Goal: Information Seeking & Learning: Learn about a topic

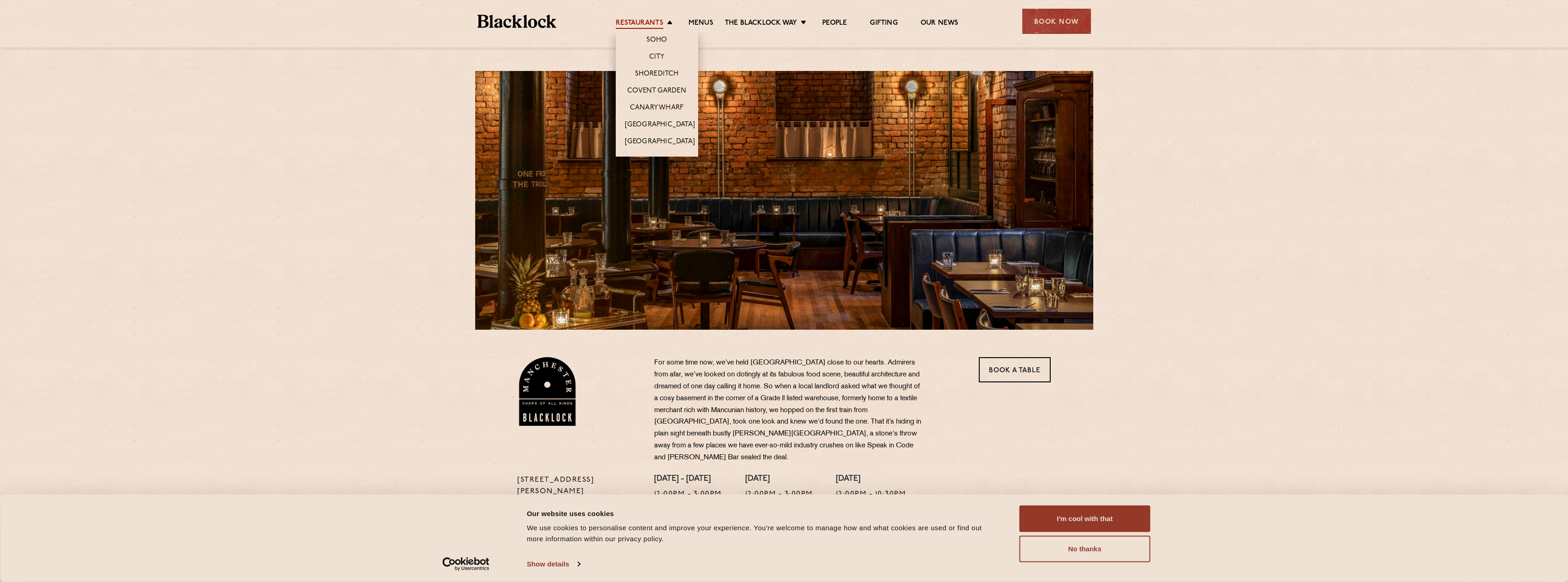
click at [652, 25] on link "Restaurants" at bounding box center [640, 24] width 47 height 10
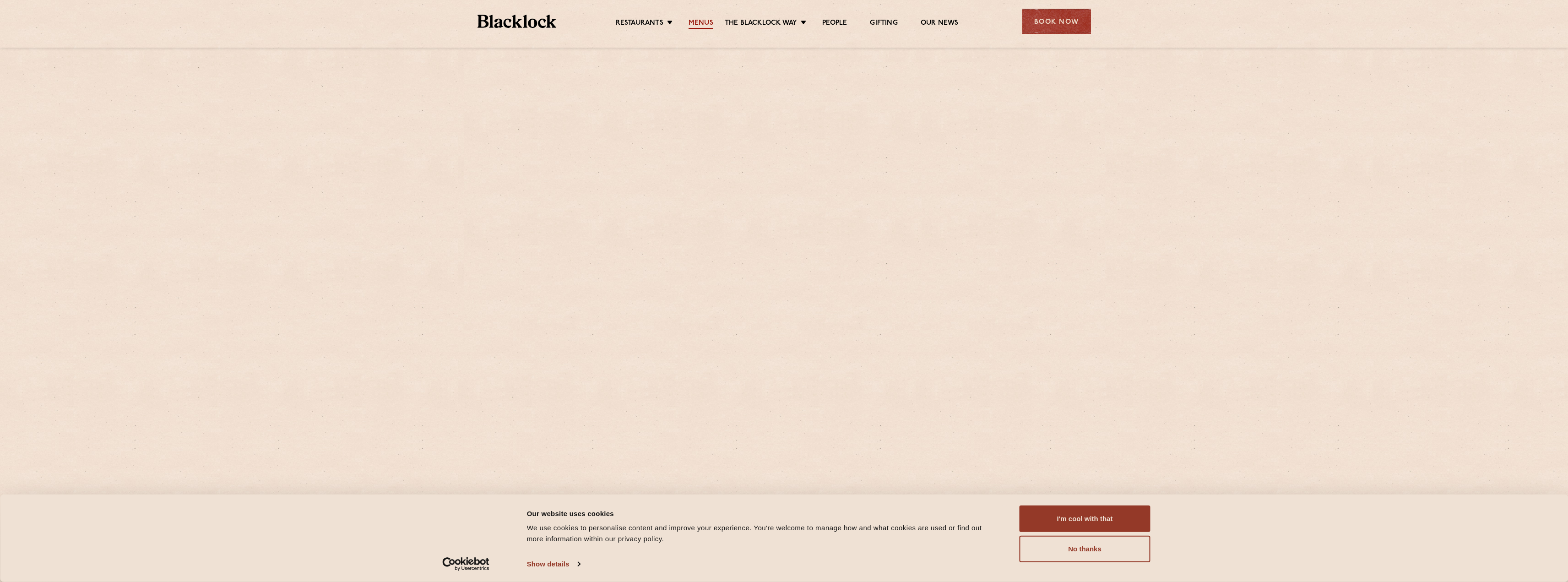
click at [707, 24] on link "Menus" at bounding box center [701, 24] width 25 height 10
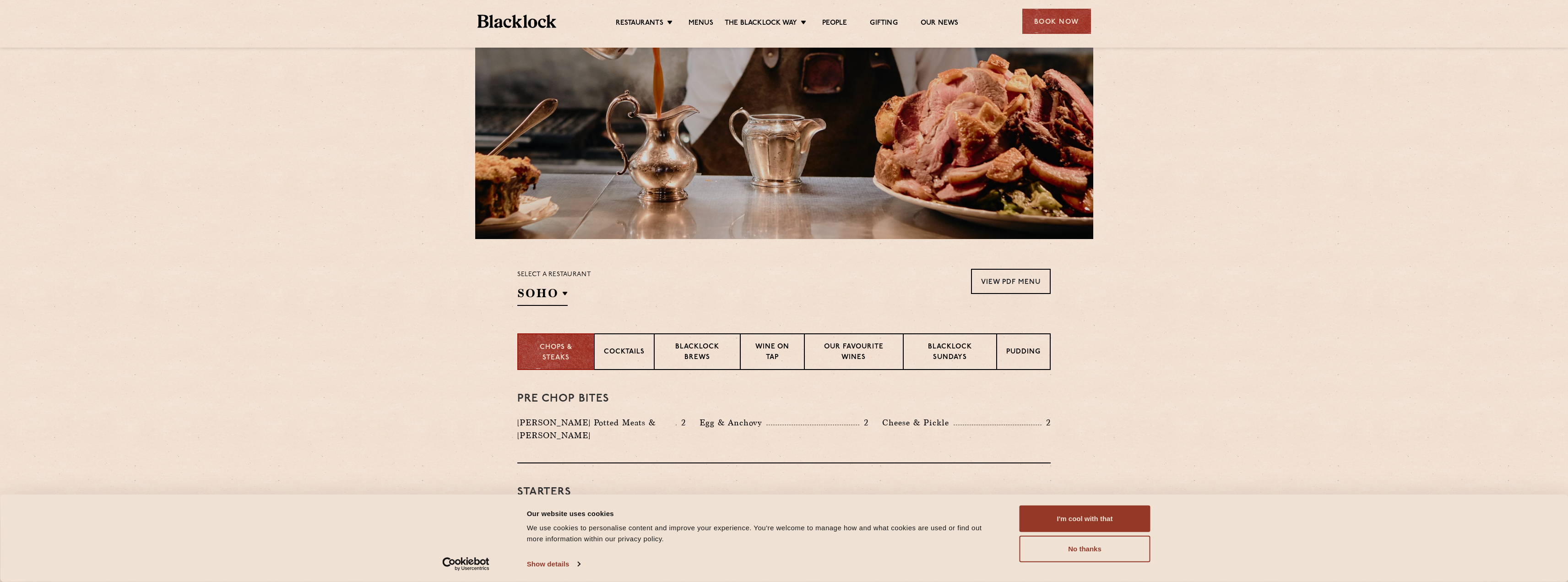
scroll to position [91, 0]
click at [548, 419] on p "[GEOGRAPHIC_DATA]" at bounding box center [567, 420] width 80 height 9
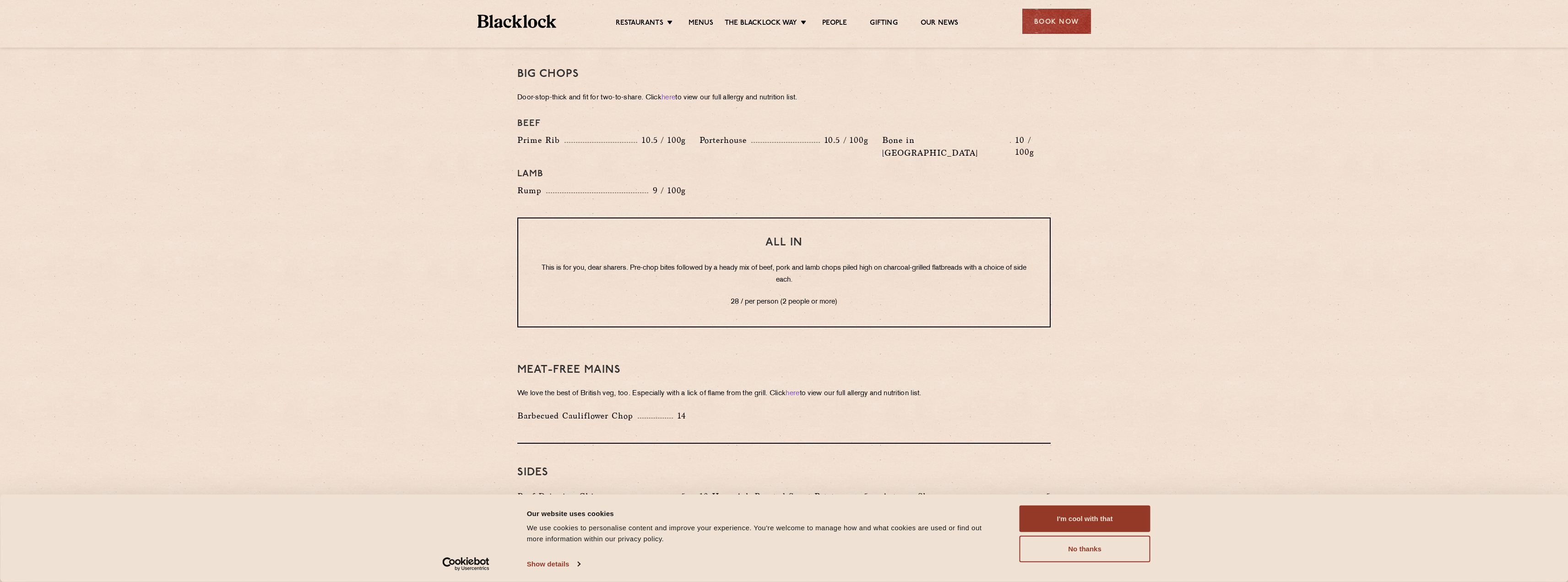
scroll to position [1008, 0]
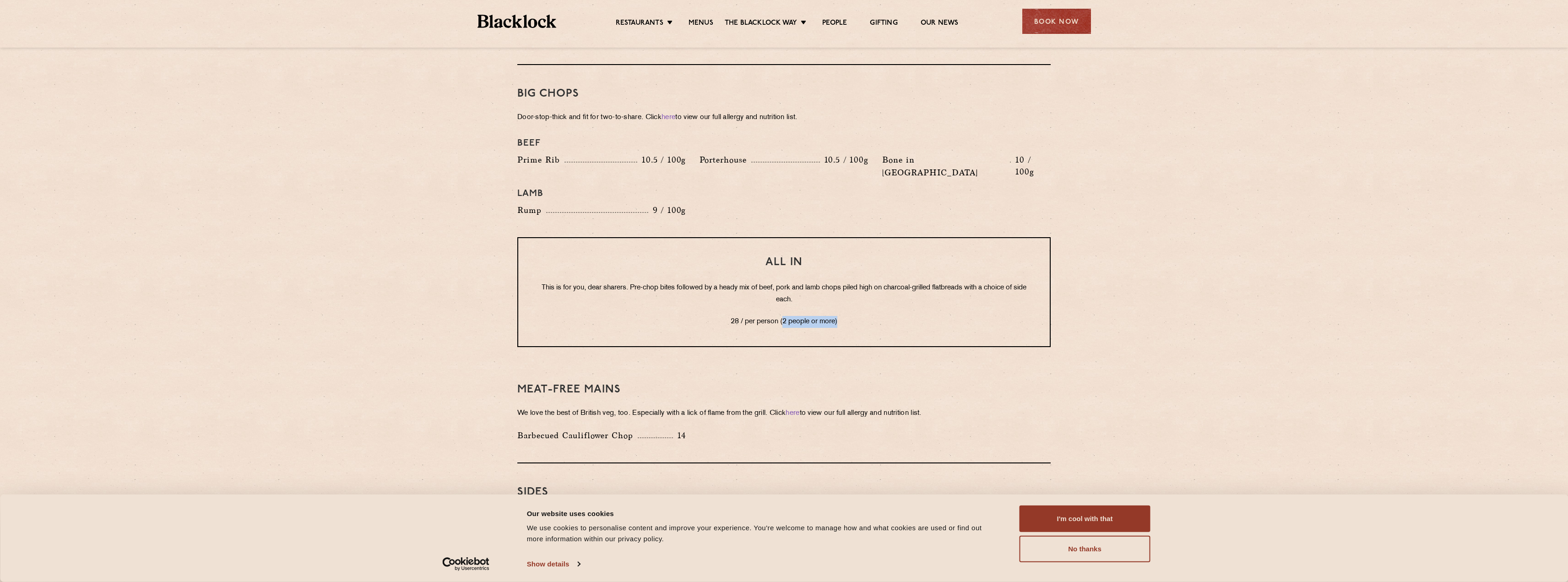
drag, startPoint x: 785, startPoint y: 291, endPoint x: 876, endPoint y: 296, distance: 91.1
click at [876, 316] on p "28 / per person (2 people or more)" at bounding box center [783, 322] width 495 height 12
click at [877, 316] on p "28 / per person (2 people or more)" at bounding box center [783, 322] width 495 height 12
click at [847, 316] on p "28 / per person (2 people or more)" at bounding box center [783, 322] width 495 height 12
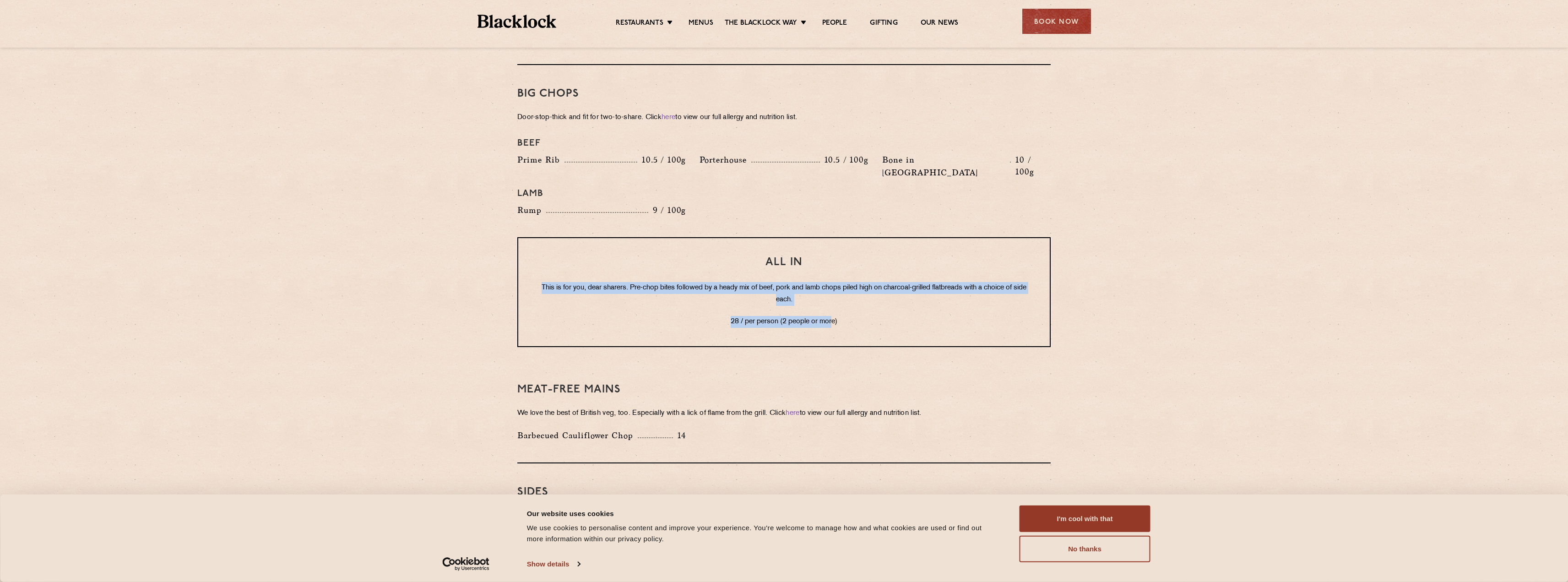
drag, startPoint x: 833, startPoint y: 298, endPoint x: 499, endPoint y: 265, distance: 335.6
click at [498, 265] on section "Pre Chop Bites [PERSON_NAME] Potted Meats & Kimchi 2 Egg & Anchovy 2 Cheese & P…" at bounding box center [784, 121] width 1568 height 1335
click at [789, 304] on div "All In This is for you, dear sharers. Pre-chop bites followed by a heady mix of…" at bounding box center [784, 292] width 533 height 110
drag, startPoint x: 854, startPoint y: 293, endPoint x: 527, endPoint y: 257, distance: 329.0
click at [527, 257] on div "All In This is for you, dear sharers. Pre-chop bites followed by a heady mix of…" at bounding box center [784, 292] width 533 height 110
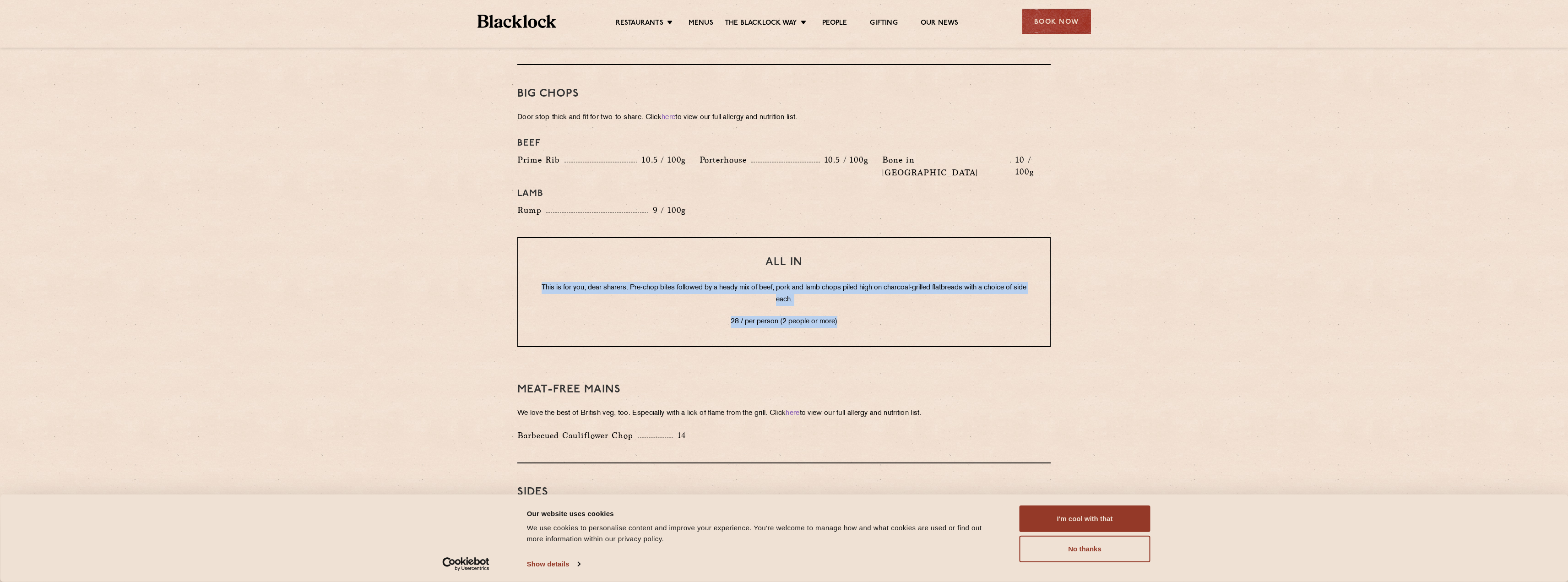
click at [654, 282] on p "This is for you, dear sharers. Pre-chop bites followed by a heady mix of beef, …" at bounding box center [783, 293] width 495 height 24
drag, startPoint x: 542, startPoint y: 265, endPoint x: 849, endPoint y: 304, distance: 309.5
click at [849, 304] on div "All In This is for you, dear sharers. Pre-chop bites followed by a heady mix of…" at bounding box center [784, 292] width 533 height 110
drag, startPoint x: 803, startPoint y: 295, endPoint x: 494, endPoint y: 251, distance: 312.1
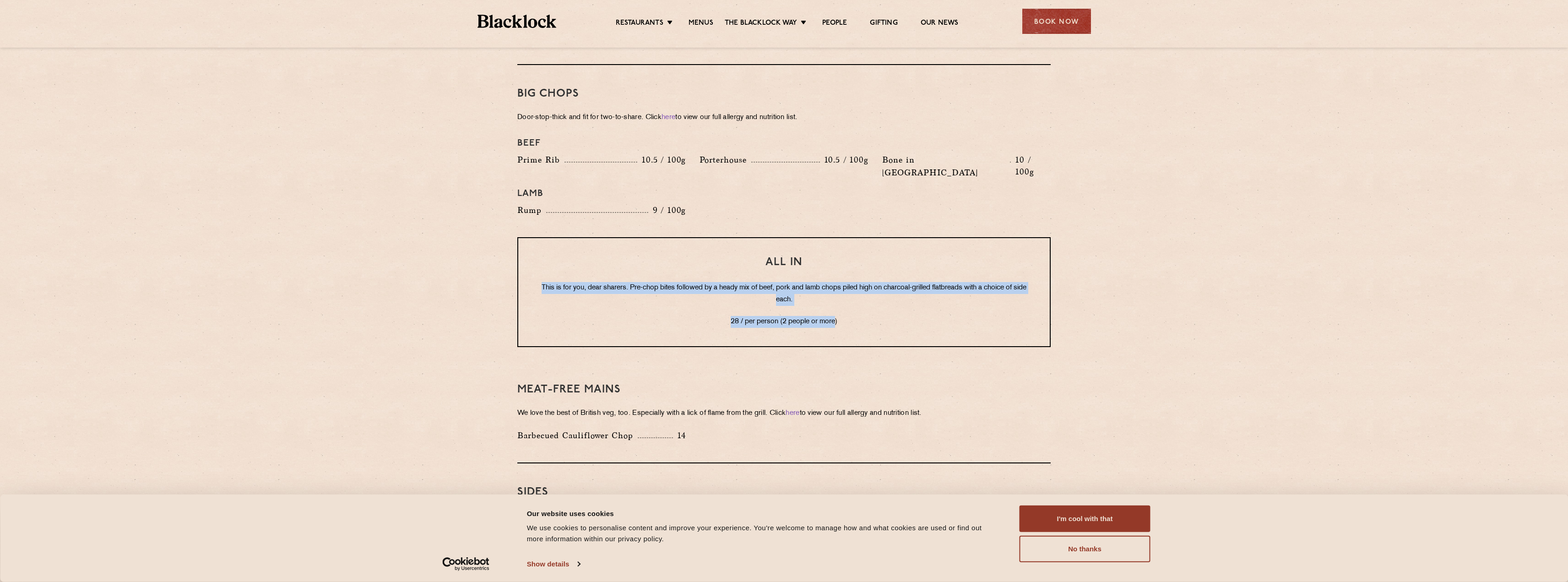
click at [494, 251] on section "Pre Chop Bites [PERSON_NAME] Potted Meats & Kimchi 2 Egg & Anchovy 2 Cheese & P…" at bounding box center [784, 121] width 1568 height 1335
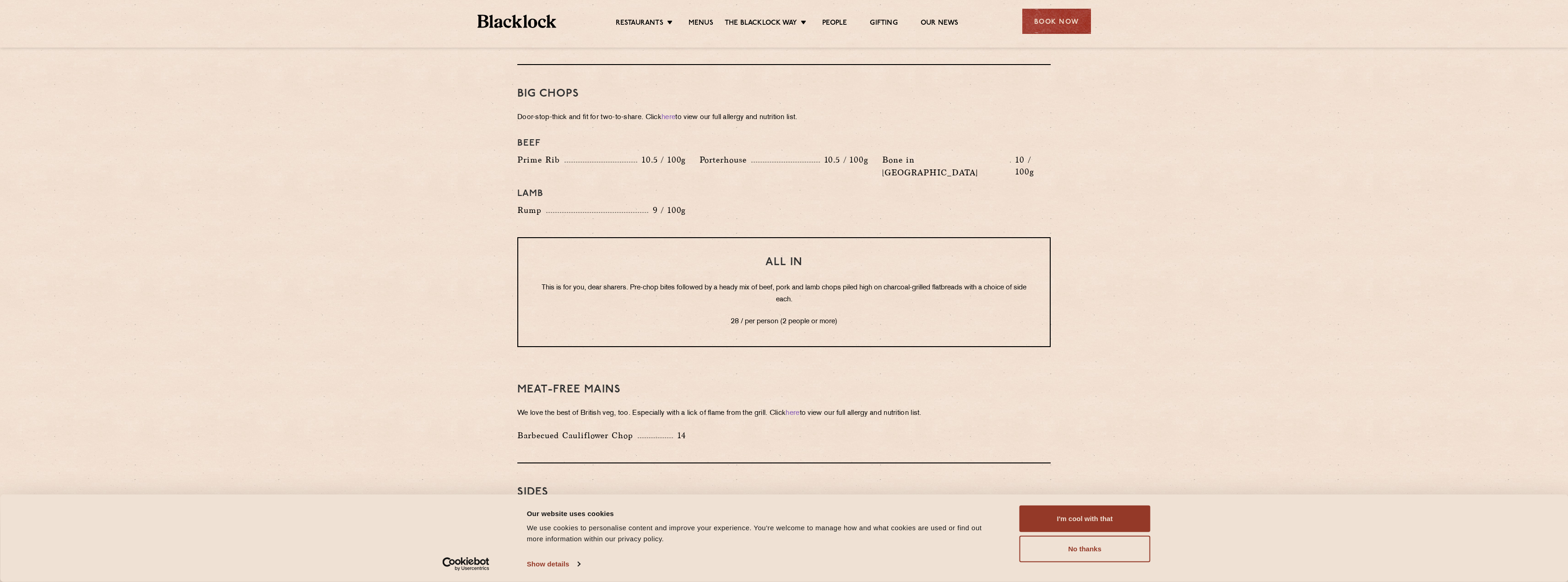
click at [917, 282] on div "All In This is for you, dear sharers. Pre-chop bites followed by a heady mix of…" at bounding box center [784, 292] width 533 height 110
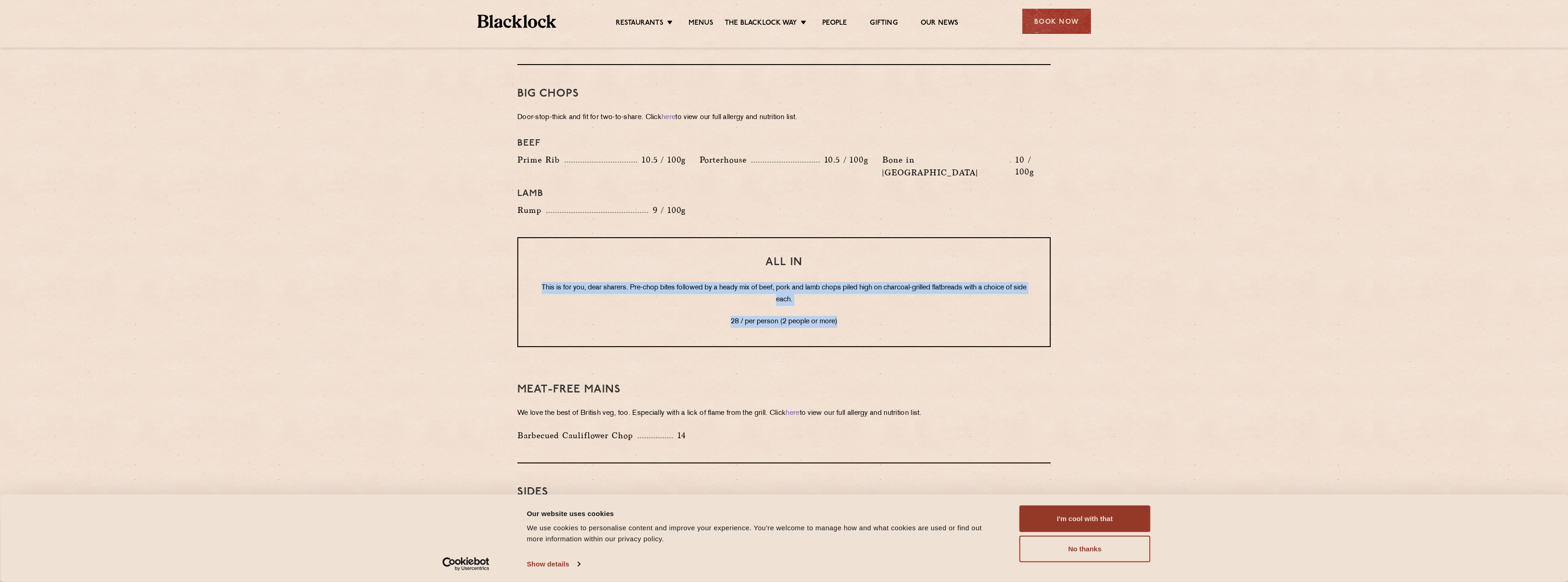
drag, startPoint x: 856, startPoint y: 297, endPoint x: 493, endPoint y: 256, distance: 365.3
click at [467, 256] on section "Pre Chop Bites [PERSON_NAME] Potted Meats & Kimchi 2 Egg & Anchovy 2 Cheese & P…" at bounding box center [784, 121] width 1568 height 1335
click at [603, 254] on div "All In This is for you, dear sharers. Pre-chop bites followed by a heady mix of…" at bounding box center [784, 292] width 533 height 110
drag, startPoint x: 545, startPoint y: 261, endPoint x: 843, endPoint y: 295, distance: 299.9
click at [843, 295] on div "All In This is for you, dear sharers. Pre-chop bites followed by a heady mix of…" at bounding box center [784, 292] width 533 height 110
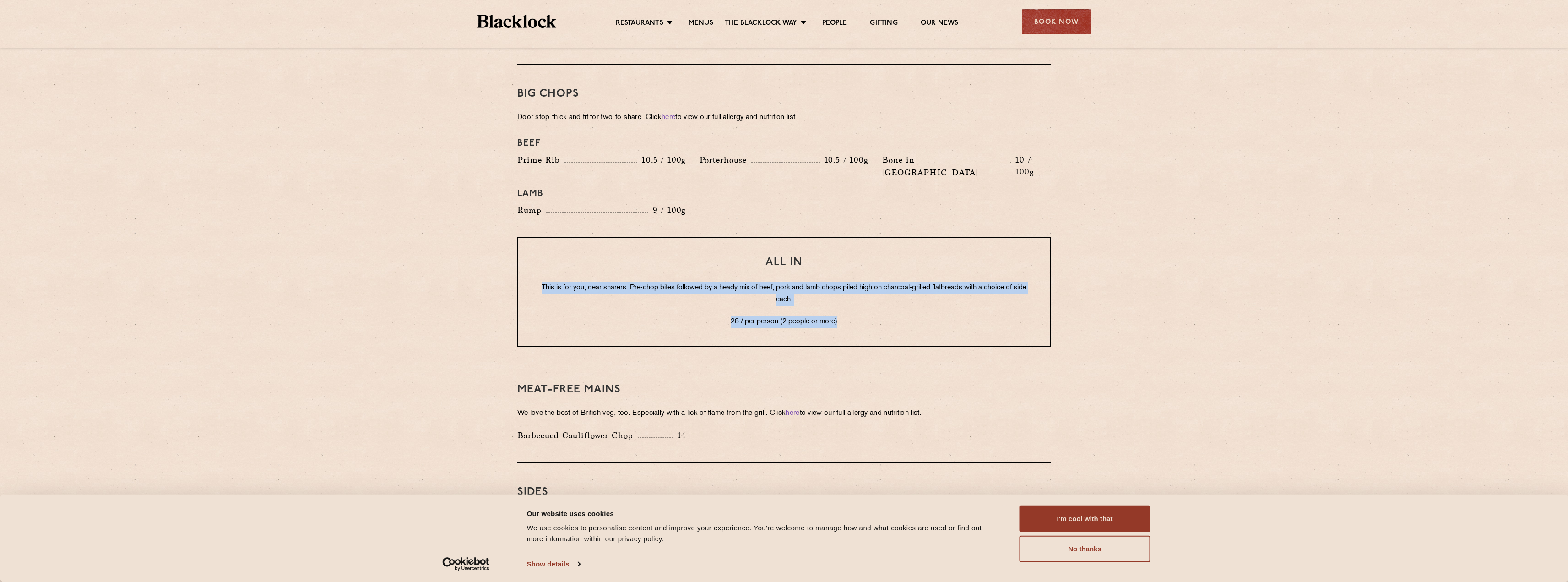
click at [852, 316] on p "28 / per person (2 people or more)" at bounding box center [783, 322] width 495 height 12
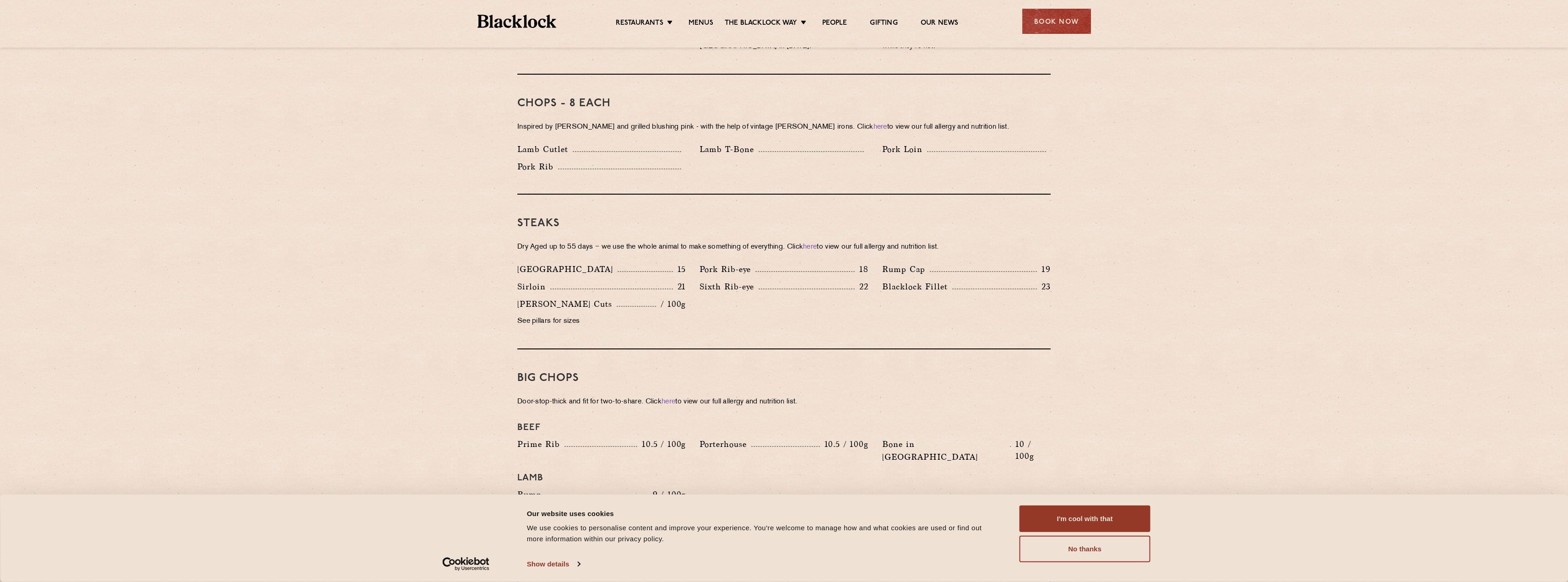
scroll to position [732, 0]
